Goal: Task Accomplishment & Management: Complete application form

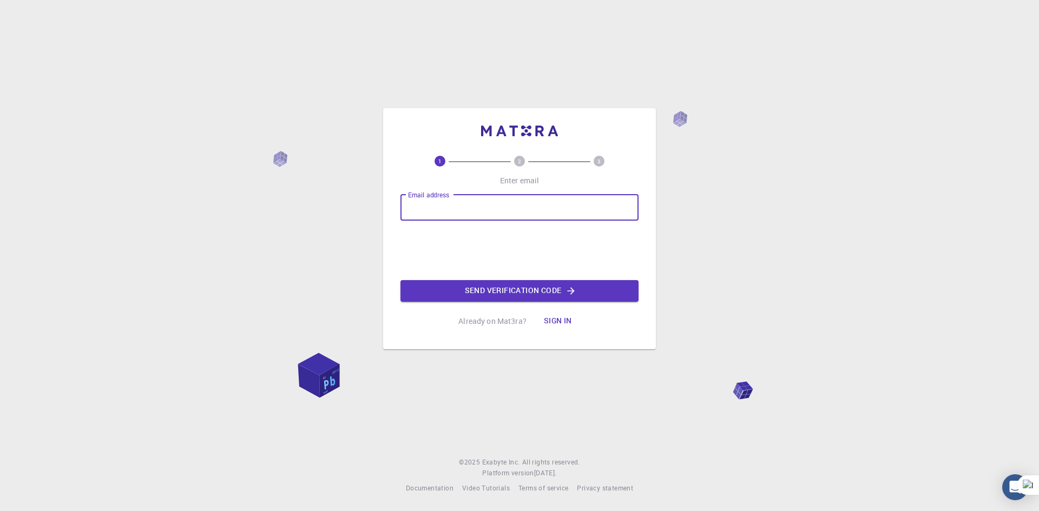
click at [480, 201] on input "Email address" at bounding box center [519, 208] width 238 height 26
type input "[EMAIL_ADDRESS][DOMAIN_NAME]"
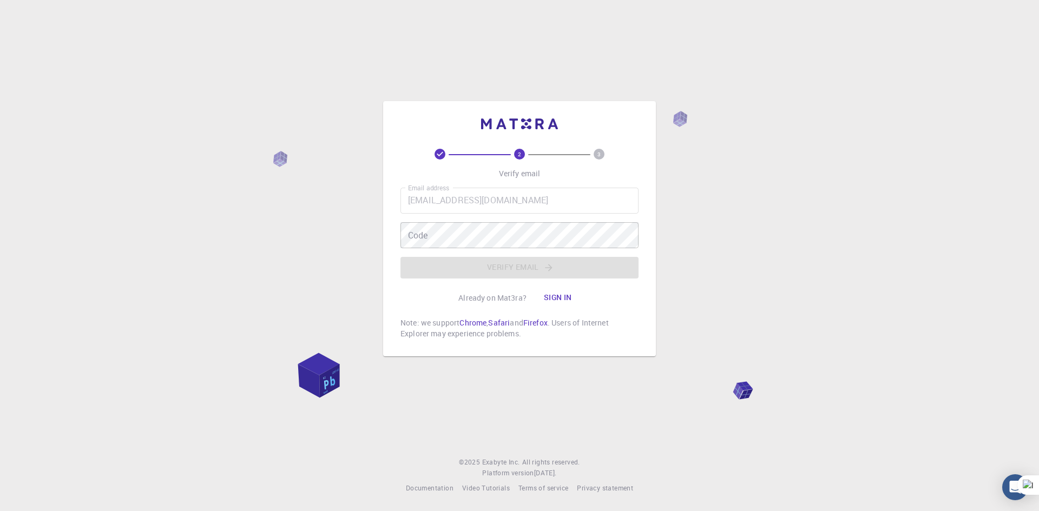
drag, startPoint x: 437, startPoint y: 243, endPoint x: 445, endPoint y: 252, distance: 11.5
click at [445, 252] on div "Email address [EMAIL_ADDRESS][DOMAIN_NAME] Email address Code Code Verify email" at bounding box center [519, 233] width 238 height 91
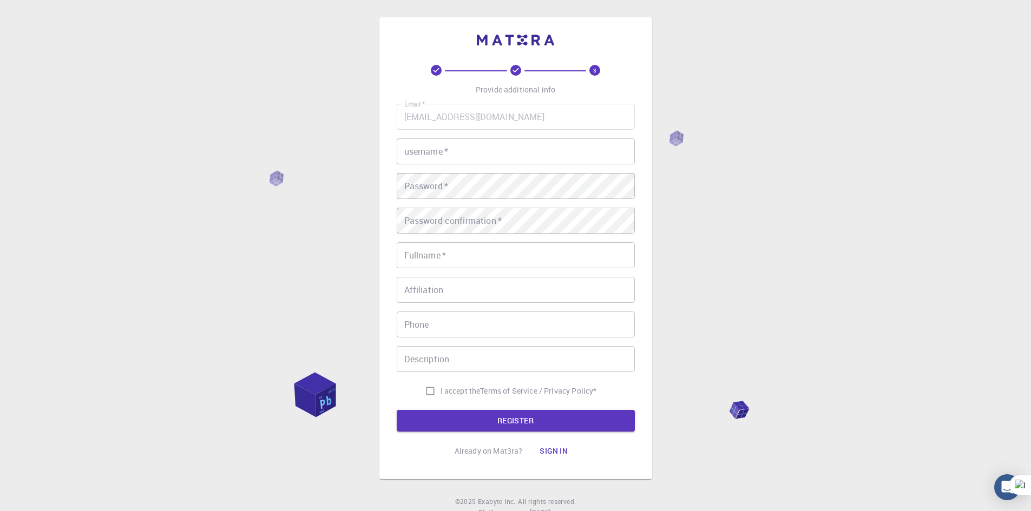
click at [455, 150] on input "username   *" at bounding box center [516, 152] width 238 height 26
type input "dhonaaribah"
click at [452, 254] on input "Fullname   *" at bounding box center [516, 255] width 238 height 26
click at [436, 157] on input "dhonaaribah" at bounding box center [516, 152] width 238 height 26
type textarea "dhonaaribah"
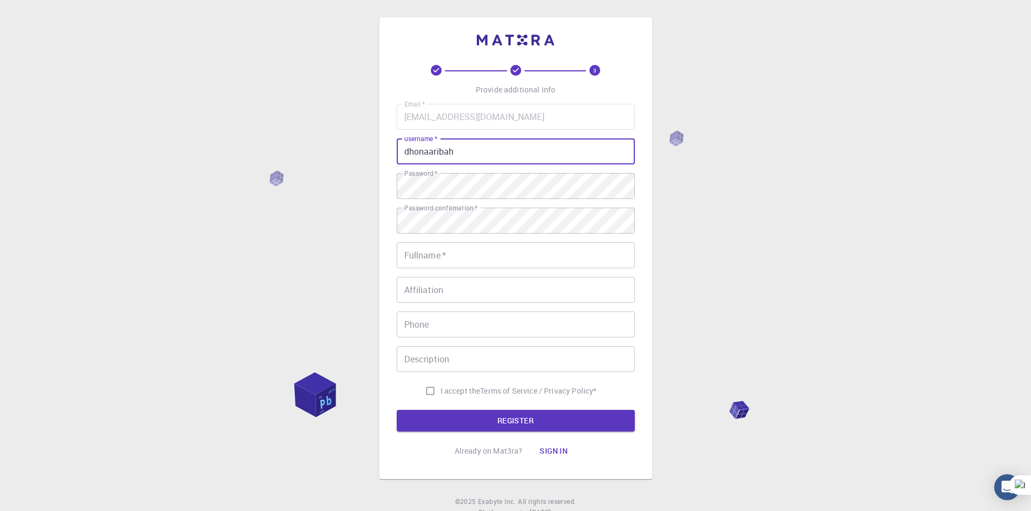
click at [436, 157] on input "dhonaaribah" at bounding box center [516, 152] width 238 height 26
type input "dhonaldduck"
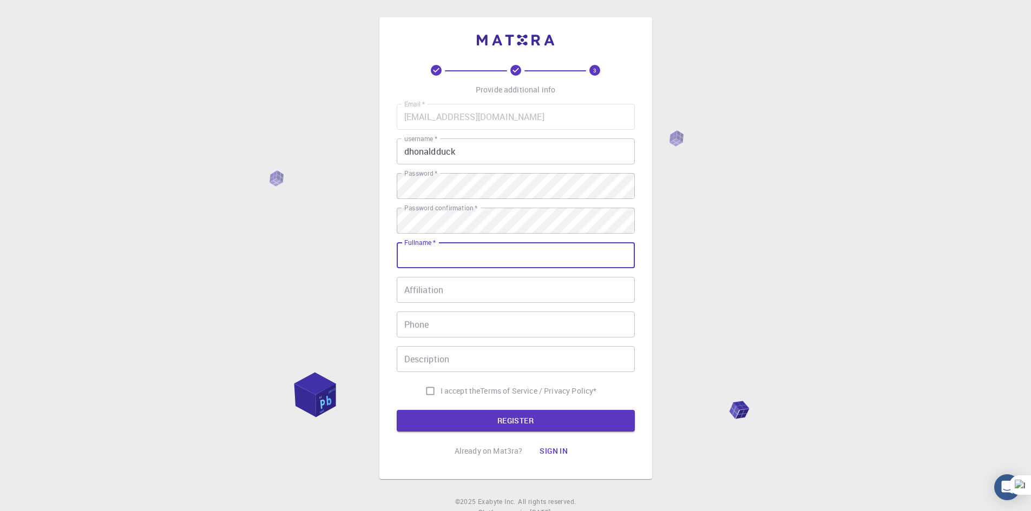
click at [442, 251] on input "Fullname   *" at bounding box center [516, 255] width 238 height 26
type input "[PERSON_NAME]"
click at [413, 286] on div "Affiliation Affiliation" at bounding box center [516, 290] width 238 height 26
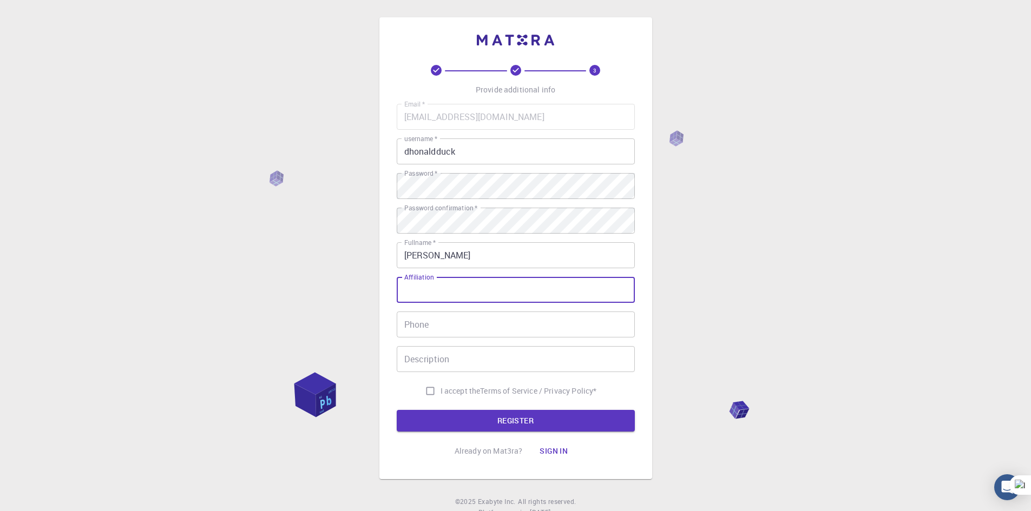
click at [433, 327] on input "Phone" at bounding box center [516, 325] width 238 height 26
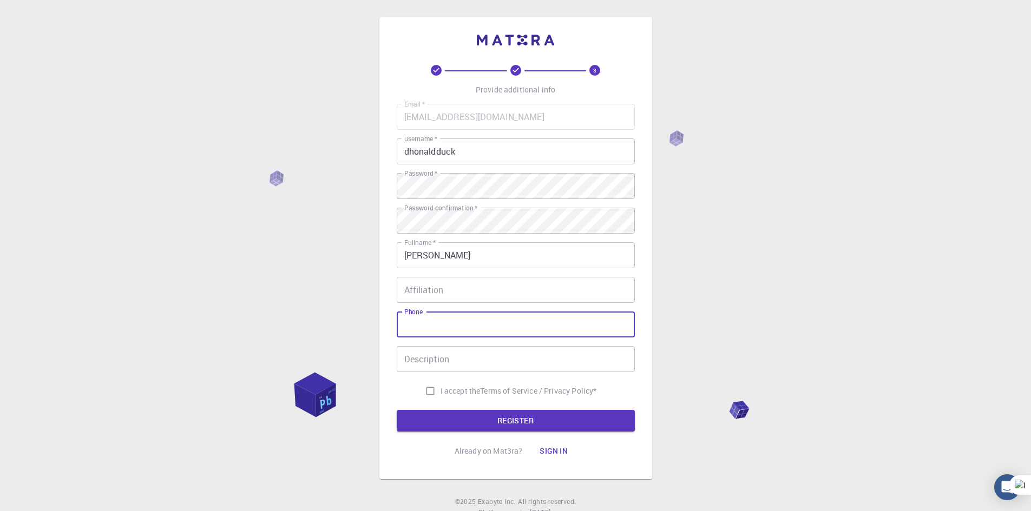
type input "085158619100"
click at [452, 361] on input "Description" at bounding box center [516, 359] width 238 height 26
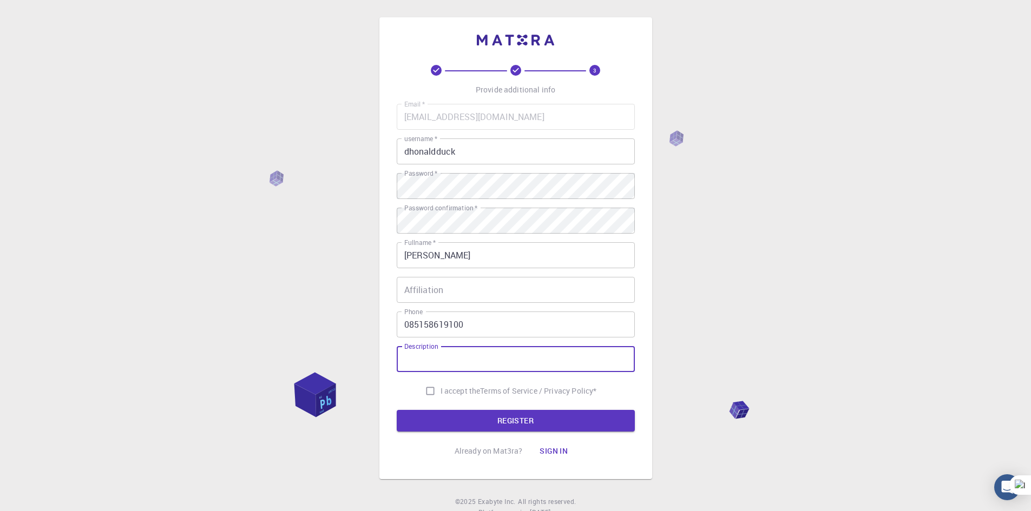
click at [449, 392] on span "I accept the" at bounding box center [460, 391] width 40 height 11
click at [440, 392] on input "I accept the Terms of Service / Privacy Policy *" at bounding box center [430, 391] width 21 height 21
checkbox input "true"
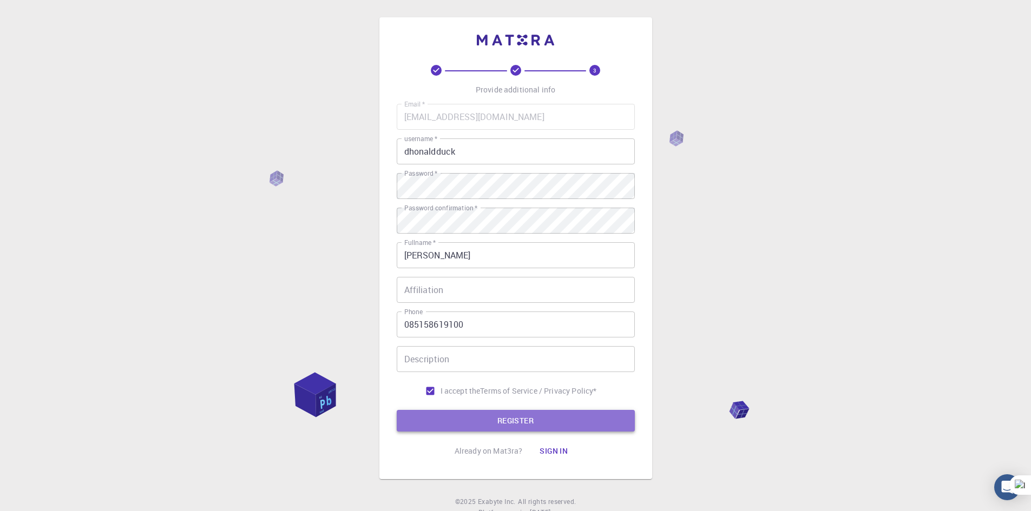
click at [464, 419] on button "REGISTER" at bounding box center [516, 421] width 238 height 22
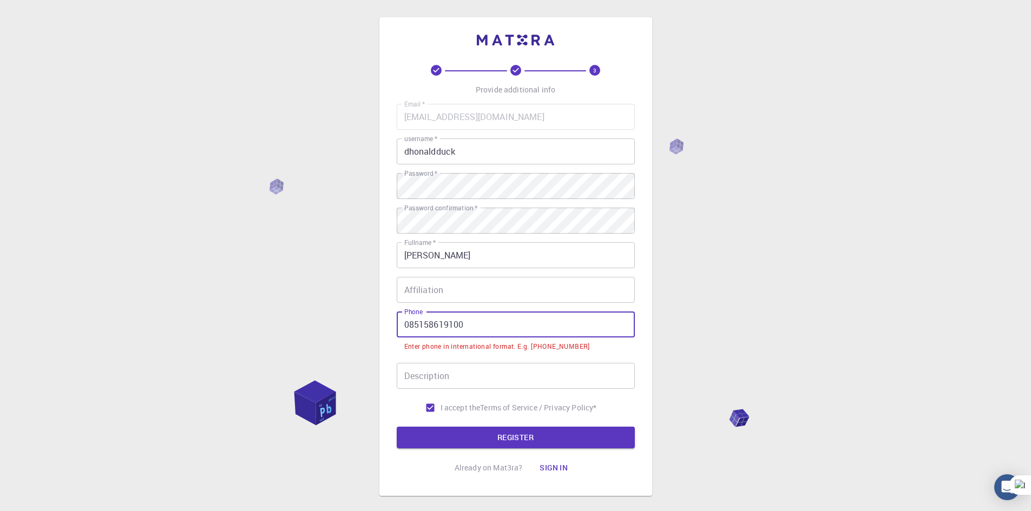
click at [407, 330] on input "085158619100" at bounding box center [516, 325] width 238 height 26
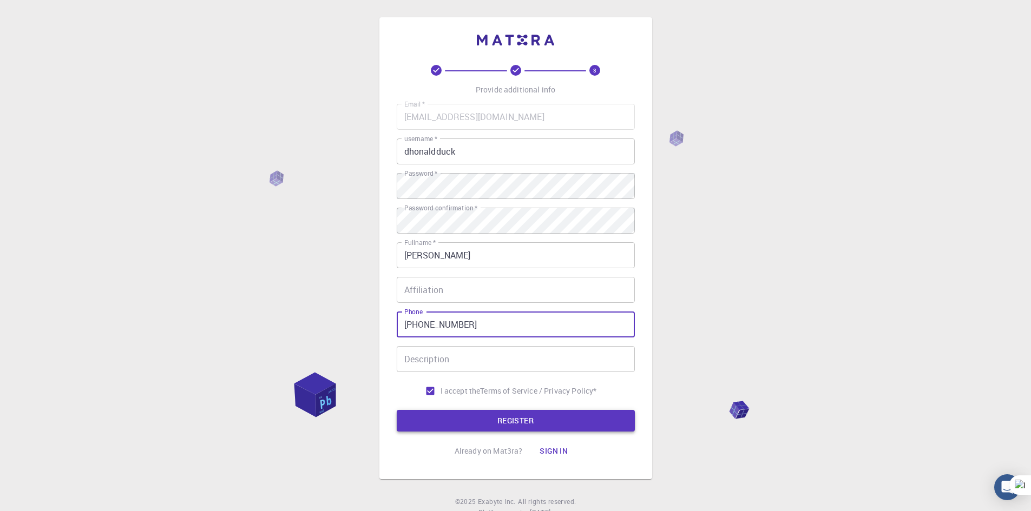
type input "[PHONE_NUMBER]"
click at [465, 422] on button "REGISTER" at bounding box center [516, 421] width 238 height 22
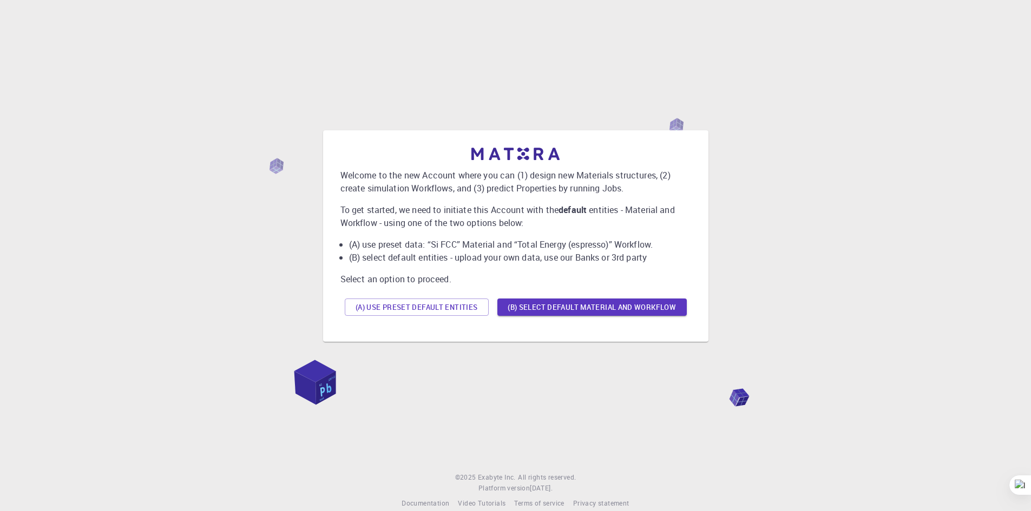
drag, startPoint x: 628, startPoint y: 875, endPoint x: 624, endPoint y: 887, distance: 13.0
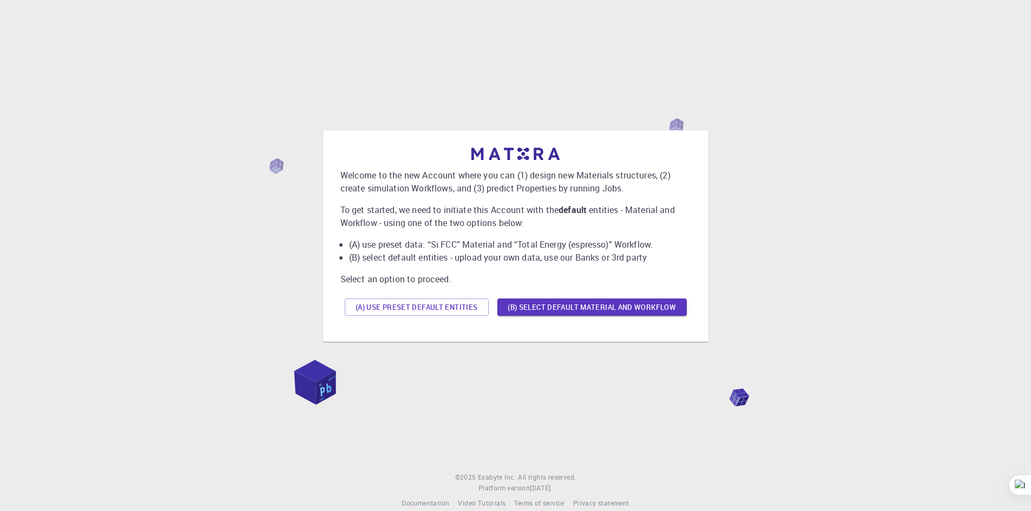
drag, startPoint x: 654, startPoint y: 591, endPoint x: 446, endPoint y: 628, distance: 211.1
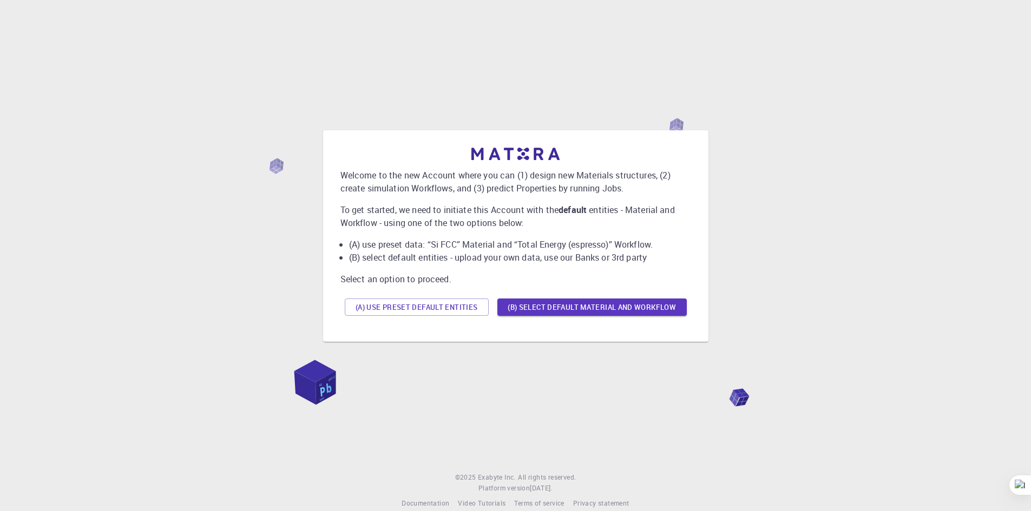
scroll to position [45, 0]
click at [458, 316] on div "(A) Use preset default entities (B) Select default material and workflow" at bounding box center [515, 307] width 351 height 26
click at [453, 313] on button "(A) Use preset default entities" at bounding box center [417, 307] width 144 height 17
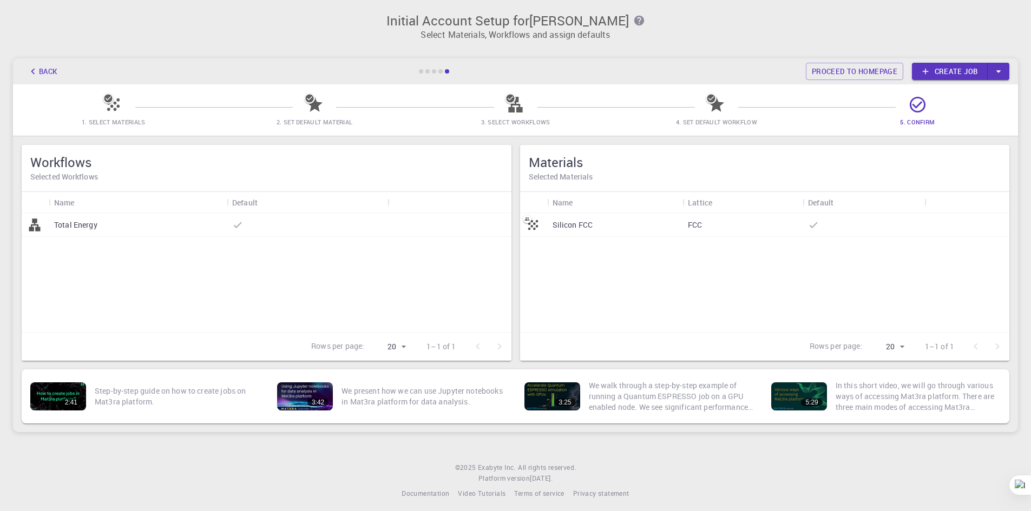
click at [932, 70] on link "Create job" at bounding box center [950, 71] width 76 height 17
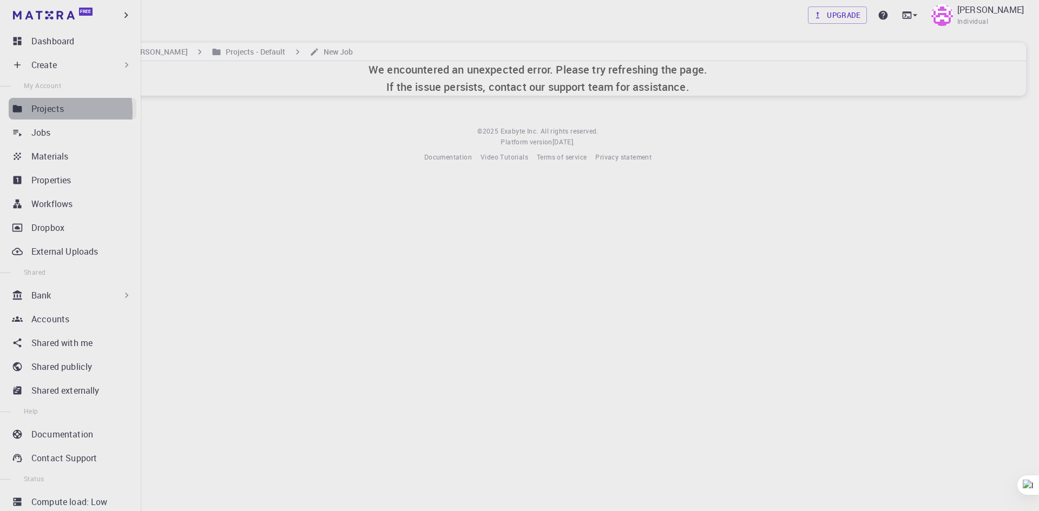
click at [39, 111] on p "Projects" at bounding box center [47, 108] width 32 height 13
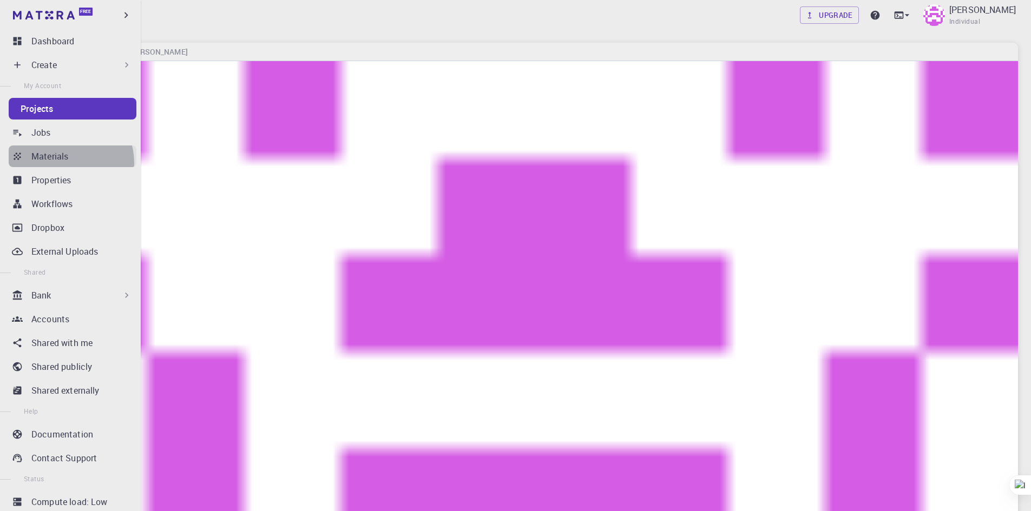
click at [68, 163] on link "Materials" at bounding box center [73, 157] width 128 height 22
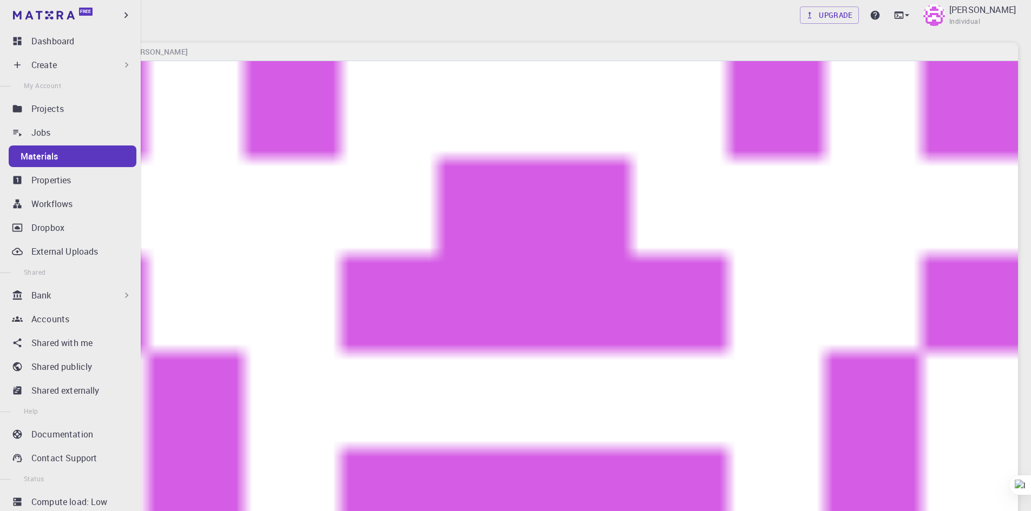
drag, startPoint x: 56, startPoint y: 205, endPoint x: 67, endPoint y: 155, distance: 50.8
click at [56, 206] on p "Workflows" at bounding box center [51, 204] width 41 height 13
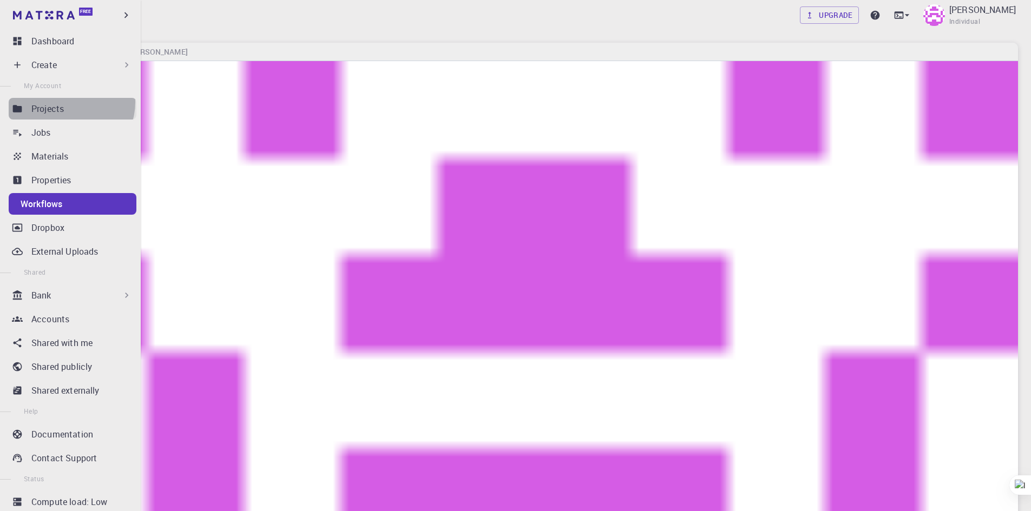
click at [70, 102] on div "Projects" at bounding box center [83, 108] width 105 height 13
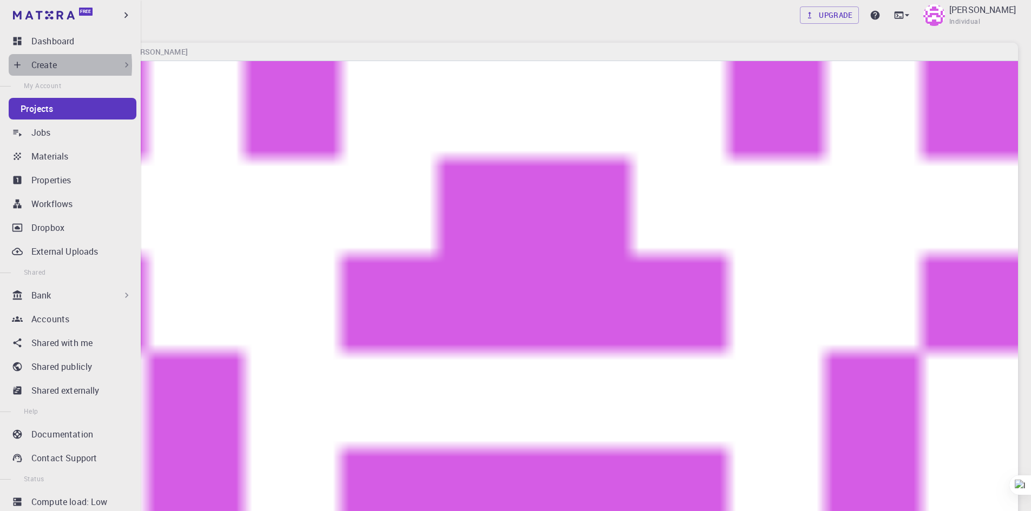
click at [21, 65] on icon at bounding box center [17, 65] width 11 height 11
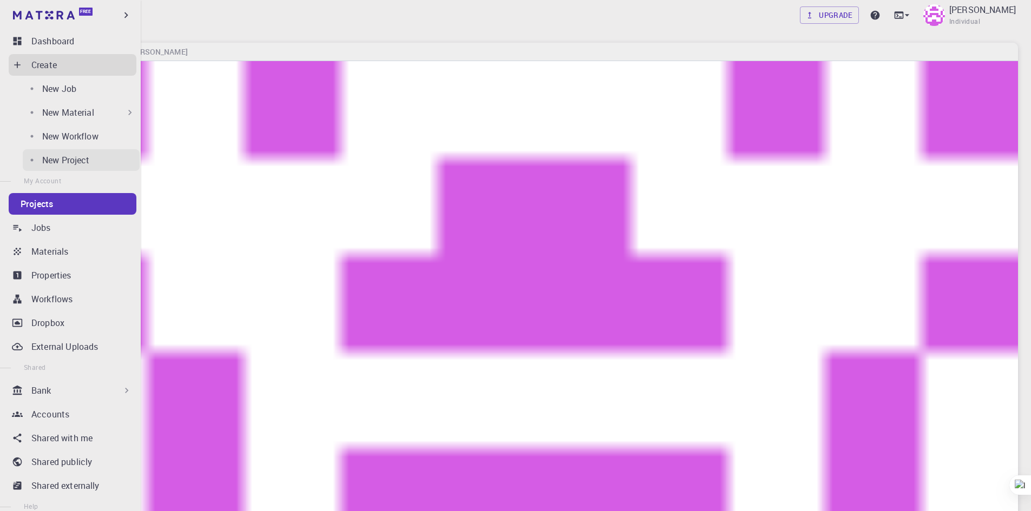
click at [51, 155] on p "New Project" at bounding box center [66, 160] width 48 height 13
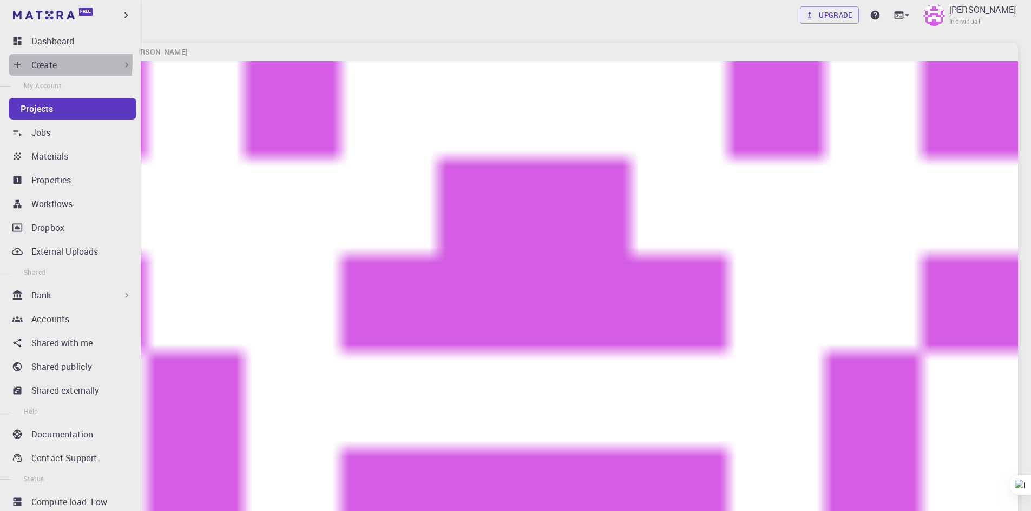
click at [19, 62] on icon at bounding box center [17, 65] width 11 height 11
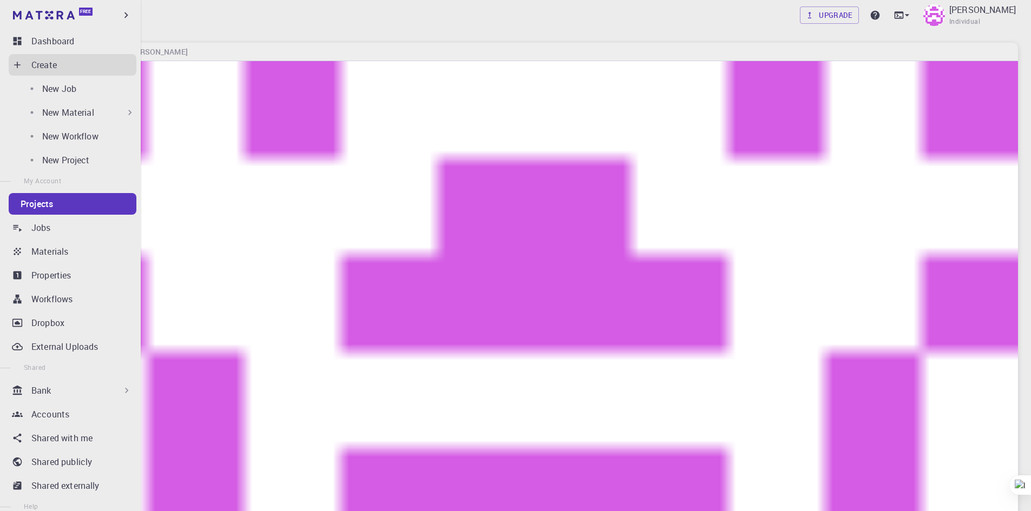
click at [101, 112] on div "New Material" at bounding box center [88, 112] width 93 height 13
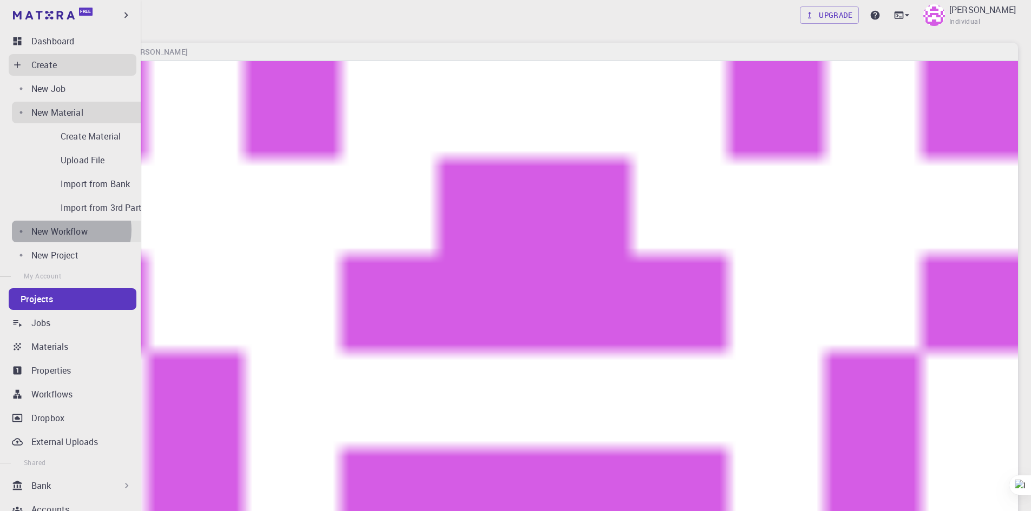
click at [64, 232] on p "New Workflow" at bounding box center [59, 231] width 56 height 13
